Goal: Task Accomplishment & Management: Use online tool/utility

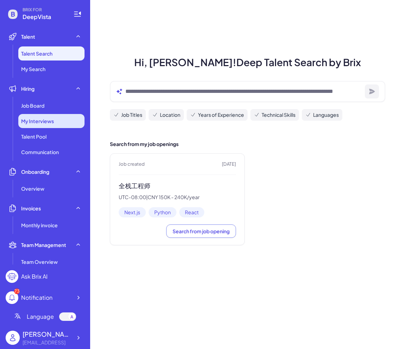
click at [59, 120] on div "My Interviews" at bounding box center [51, 121] width 66 height 14
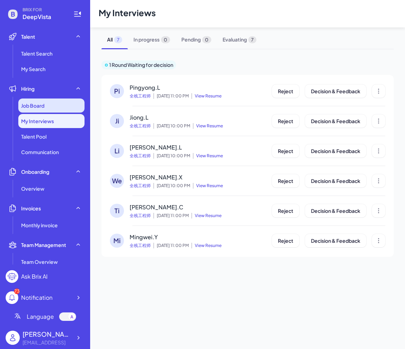
click at [55, 104] on div "Job Board" at bounding box center [51, 105] width 66 height 14
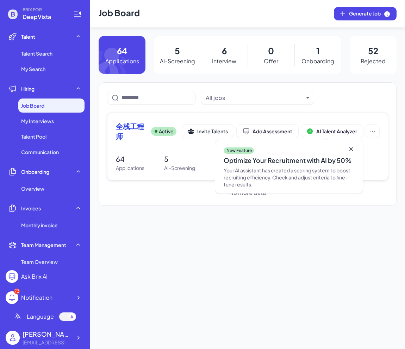
click at [137, 126] on span "全栈工程师" at bounding box center [131, 131] width 30 height 20
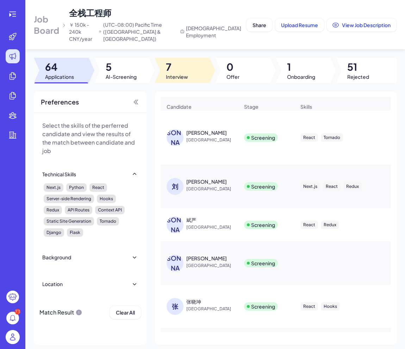
click at [177, 73] on span "Interview" at bounding box center [177, 76] width 22 height 7
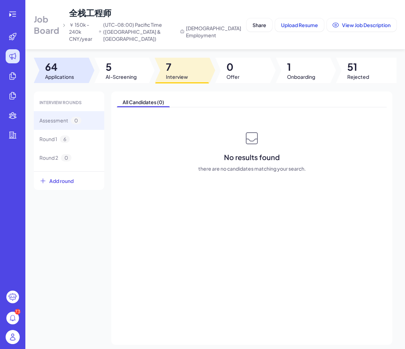
click at [60, 64] on span "64" at bounding box center [59, 67] width 29 height 13
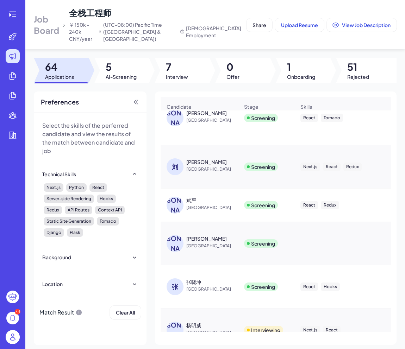
scroll to position [18, 0]
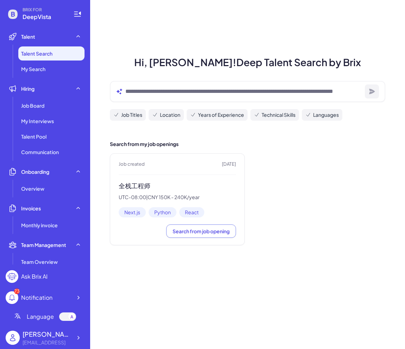
click at [128, 187] on h3 "全栈工程师" at bounding box center [177, 186] width 117 height 8
click at [63, 100] on div "Job Board" at bounding box center [51, 105] width 66 height 14
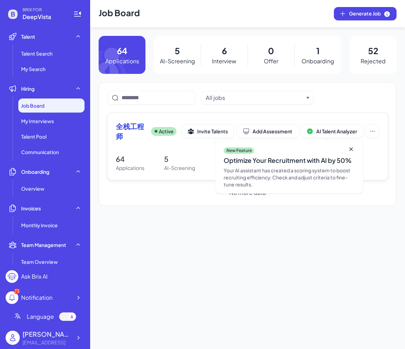
click at [126, 125] on span "全栈工程师" at bounding box center [131, 131] width 30 height 20
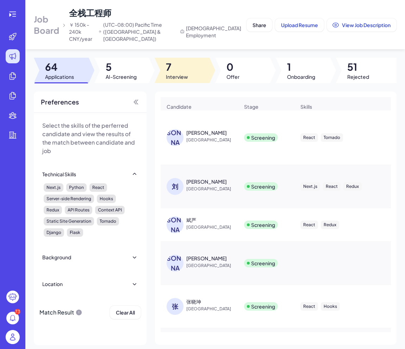
click at [182, 62] on span "7" at bounding box center [177, 67] width 22 height 13
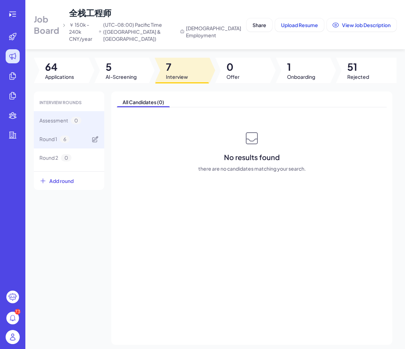
click at [60, 135] on span "6" at bounding box center [65, 138] width 10 height 7
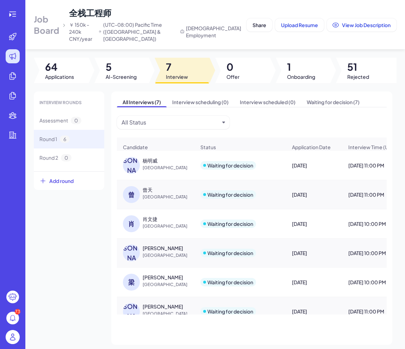
click at [157, 157] on div "杨明威" at bounding box center [168, 160] width 53 height 7
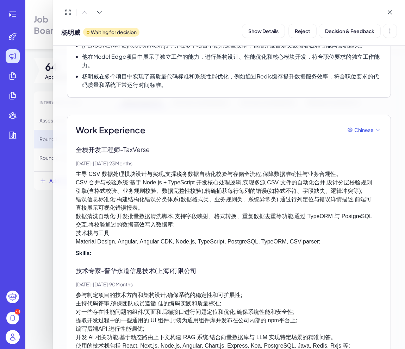
scroll to position [115, 0]
click at [46, 13] on div at bounding box center [202, 174] width 405 height 349
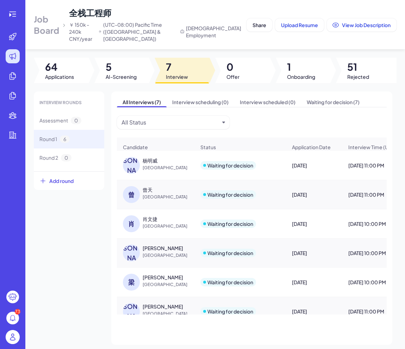
click at [153, 157] on div "杨明威" at bounding box center [149, 160] width 15 height 7
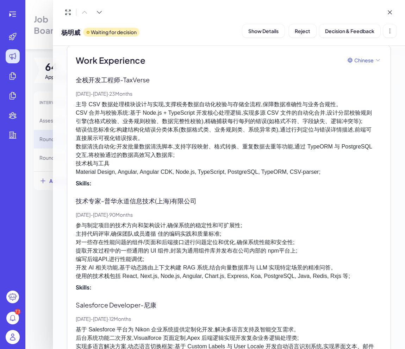
scroll to position [186, 0]
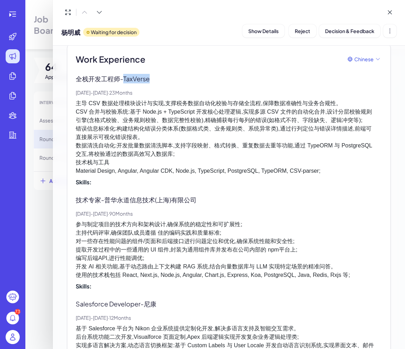
drag, startPoint x: 155, startPoint y: 81, endPoint x: 125, endPoint y: 77, distance: 30.4
click at [125, 77] on p "全栈开发工程师 - TaxVerse" at bounding box center [229, 78] width 306 height 9
copy p "TaxVerse"
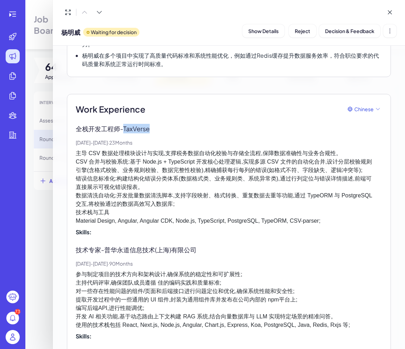
scroll to position [0, 0]
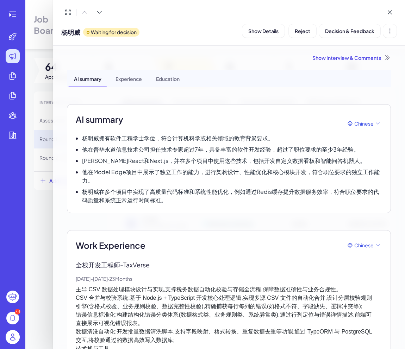
click at [47, 7] on div at bounding box center [202, 174] width 405 height 349
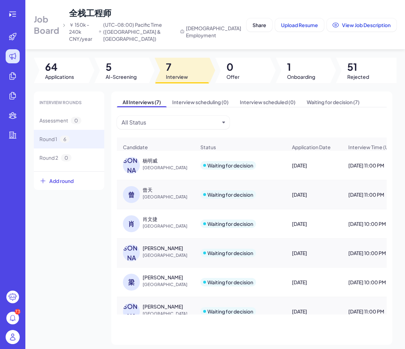
click at [180, 82] on div at bounding box center [181, 82] width 53 height 1
click at [151, 157] on div "杨明威" at bounding box center [149, 160] width 15 height 7
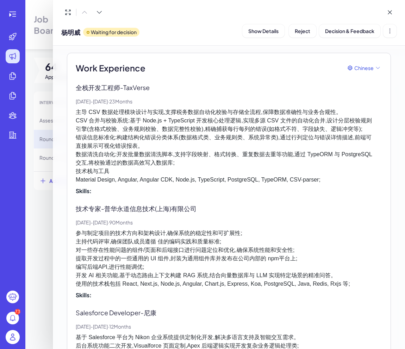
scroll to position [179, 0]
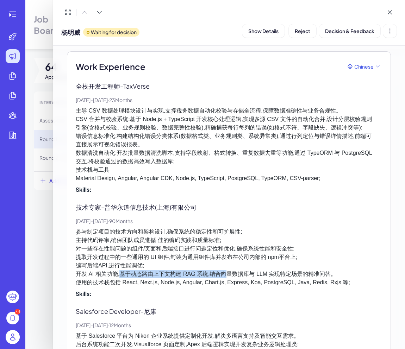
drag, startPoint x: 120, startPoint y: 273, endPoint x: 227, endPoint y: 271, distance: 106.6
click at [227, 271] on p "参与制定项目的技术方向和架构设计,确保系统的稳定性和可扩展性; 主持代码评审,确保团队成员遵循 佳的编码实践和质量标准; 对一些存在性能问题的组件/页面和后端…" at bounding box center [229, 257] width 306 height 59
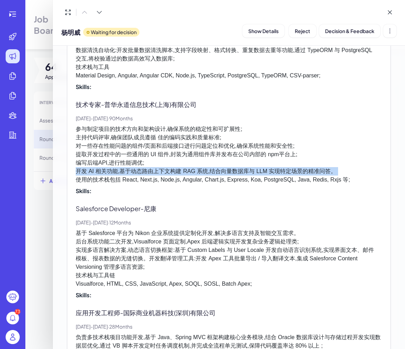
scroll to position [283, 0]
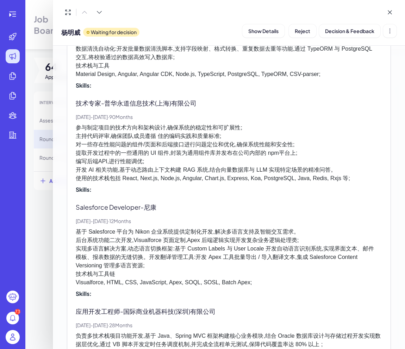
click at [121, 178] on p "参与制定项目的技术方向和架构设计,确保系统的稳定性和可扩展性; 主持代码评审,确保团队成员遵循 佳的编码实践和质量标准; 对一些存在性能问题的组件/页面和后端…" at bounding box center [229, 152] width 306 height 59
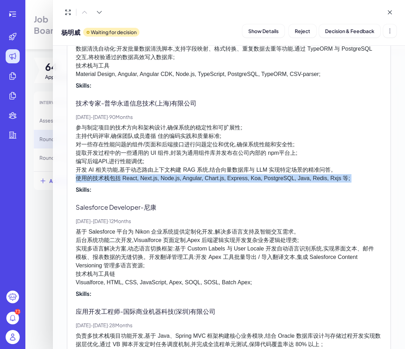
click at [121, 178] on p "参与制定项目的技术方向和架构设计,确保系统的稳定性和可扩展性; 主持代码评审,确保团队成员遵循 佳的编码实践和质量标准; 对一些存在性能问题的组件/页面和后端…" at bounding box center [229, 152] width 306 height 59
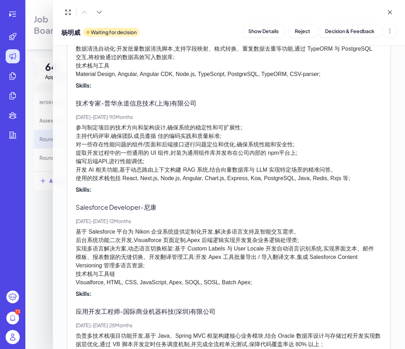
click at [121, 173] on p "参与制定项目的技术方向和架构设计,确保系统的稳定性和可扩展性; 主持代码评审,确保团队成员遵循 佳的编码实践和质量标准; 对一些存在性能问题的组件/页面和后端…" at bounding box center [229, 152] width 306 height 59
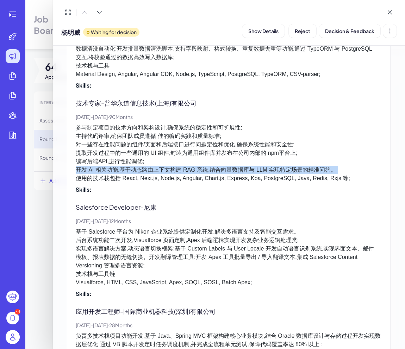
click at [121, 173] on p "参与制定项目的技术方向和架构设计,确保系统的稳定性和可扩展性; 主持代码评审,确保团队成员遵循 佳的编码实践和质量标准; 对一些存在性能问题的组件/页面和后端…" at bounding box center [229, 152] width 306 height 59
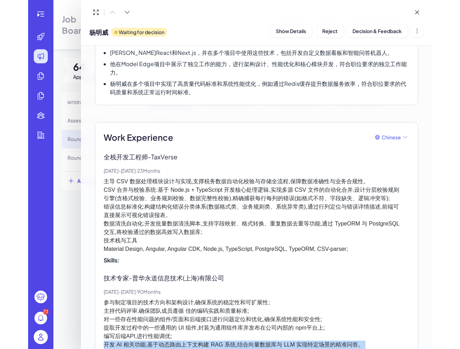
scroll to position [110, 0]
